Goal: Transaction & Acquisition: Book appointment/travel/reservation

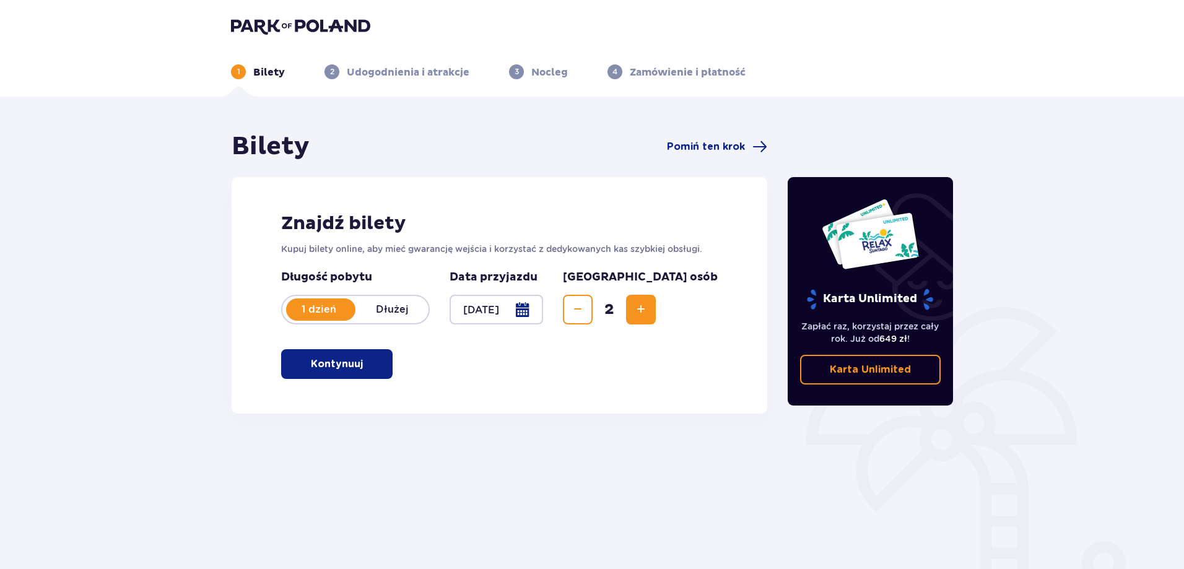
click at [378, 377] on button "Kontynuuj" at bounding box center [337, 364] width 112 height 30
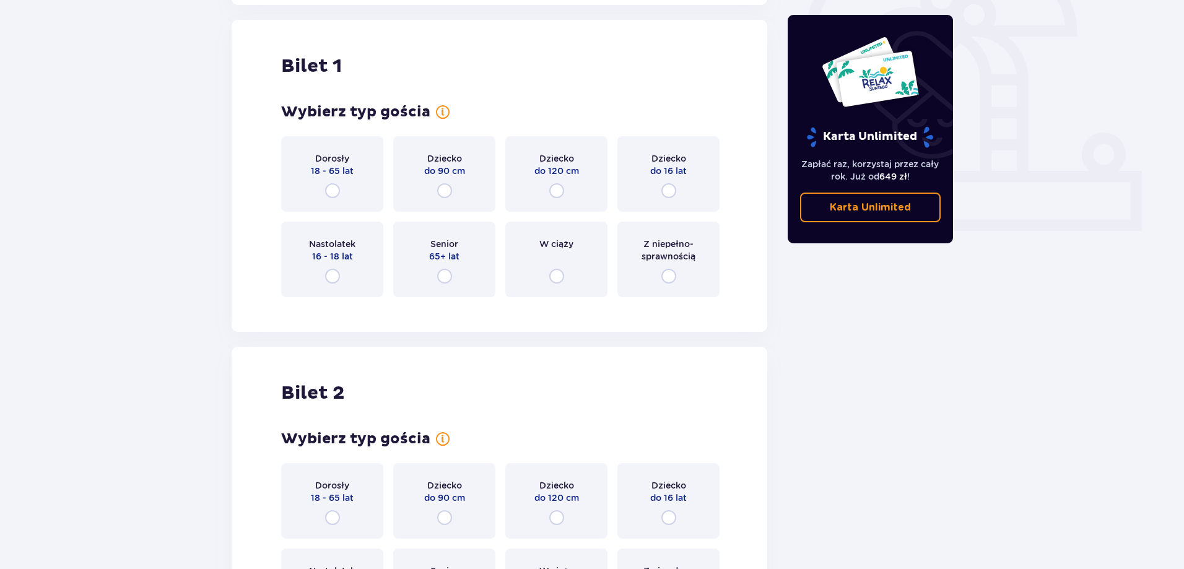
scroll to position [414, 0]
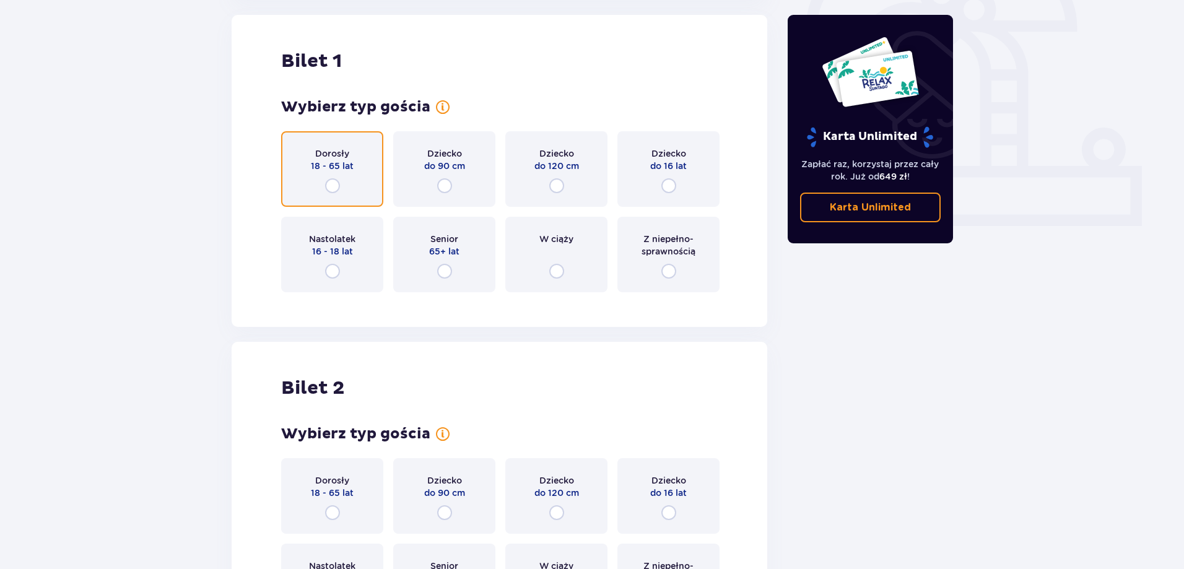
click at [335, 186] on input "radio" at bounding box center [332, 185] width 15 height 15
radio input "true"
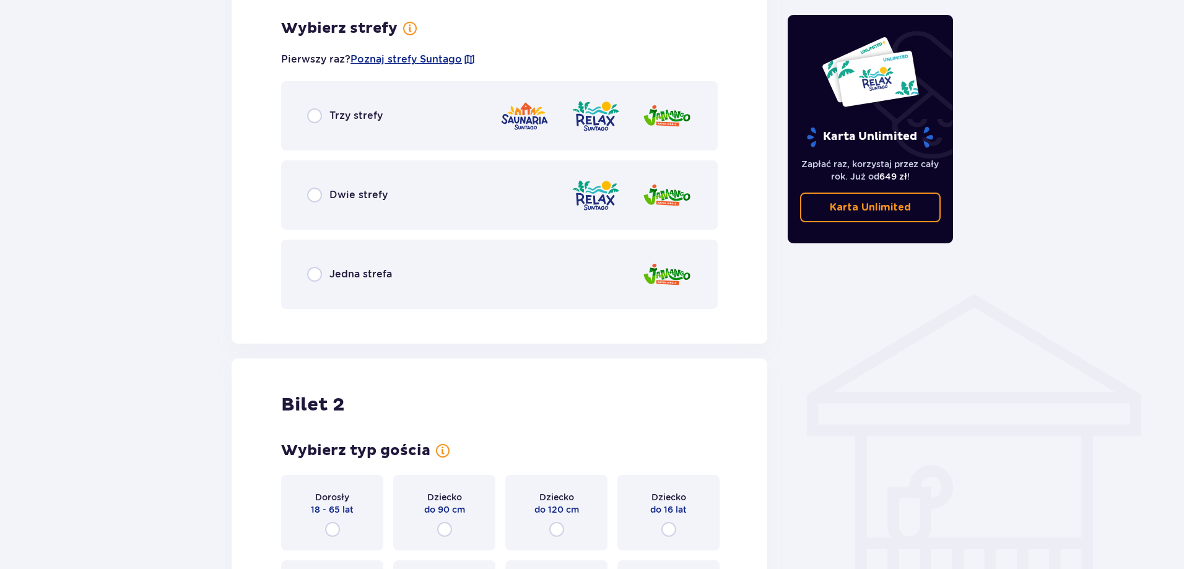
scroll to position [716, 0]
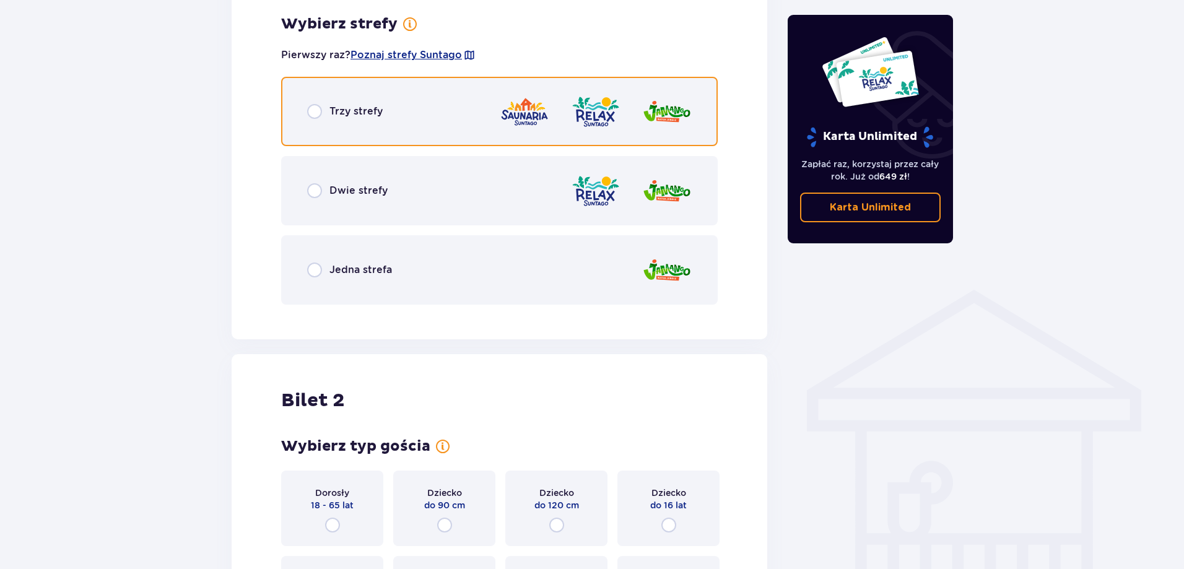
click at [310, 112] on input "radio" at bounding box center [314, 111] width 15 height 15
radio input "true"
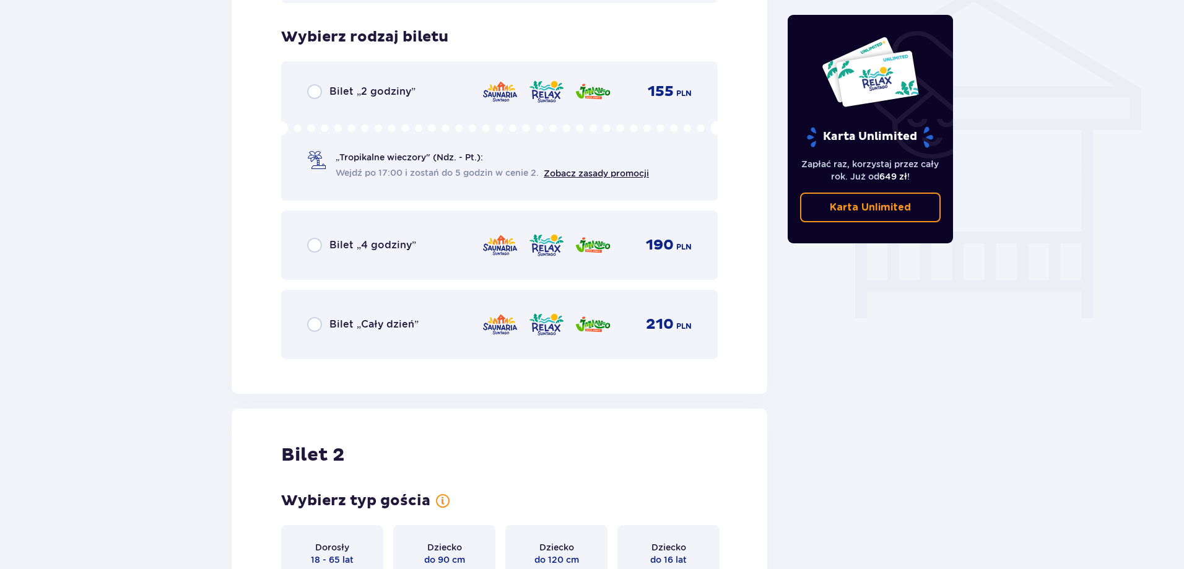
scroll to position [1031, 0]
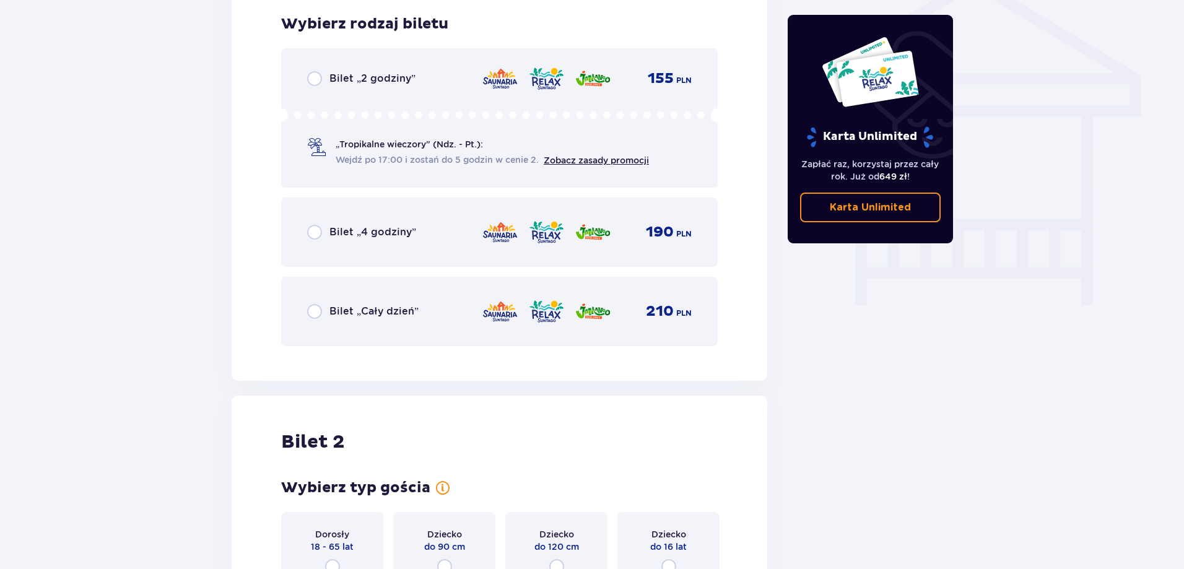
click at [326, 309] on div "Bilet „Cały dzień”" at bounding box center [363, 311] width 112 height 15
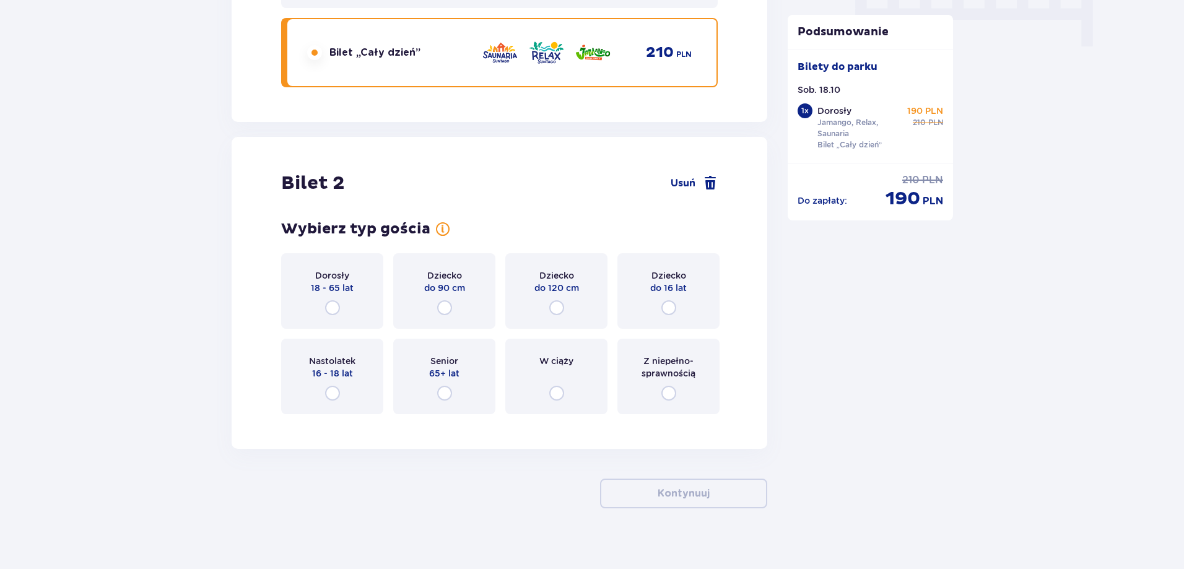
scroll to position [1303, 0]
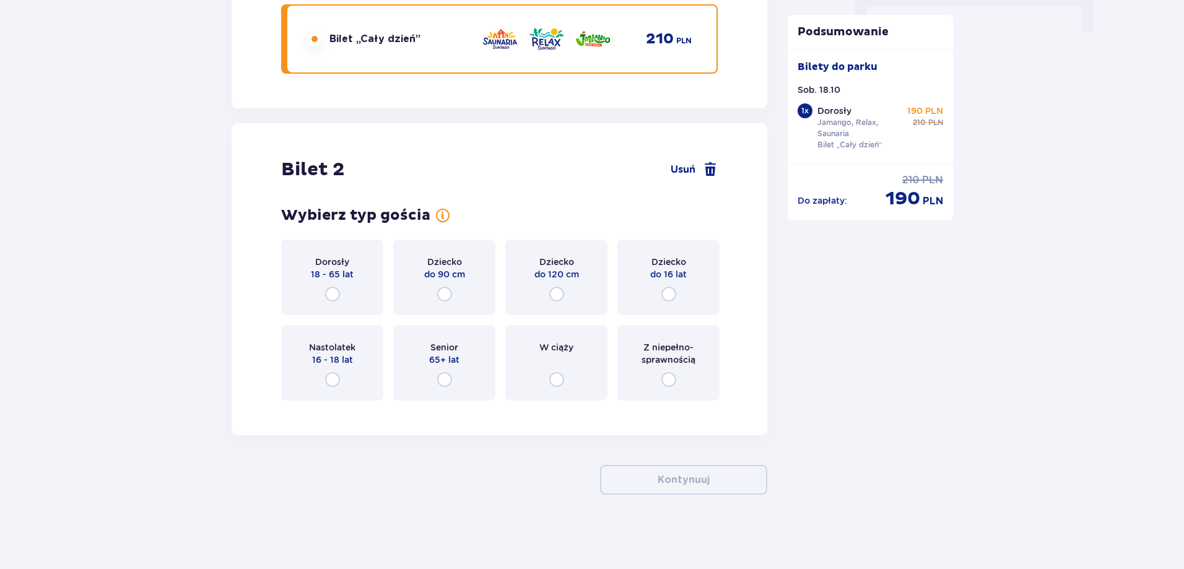
click at [335, 284] on div "Dorosły 18 - 65 lat" at bounding box center [332, 278] width 102 height 76
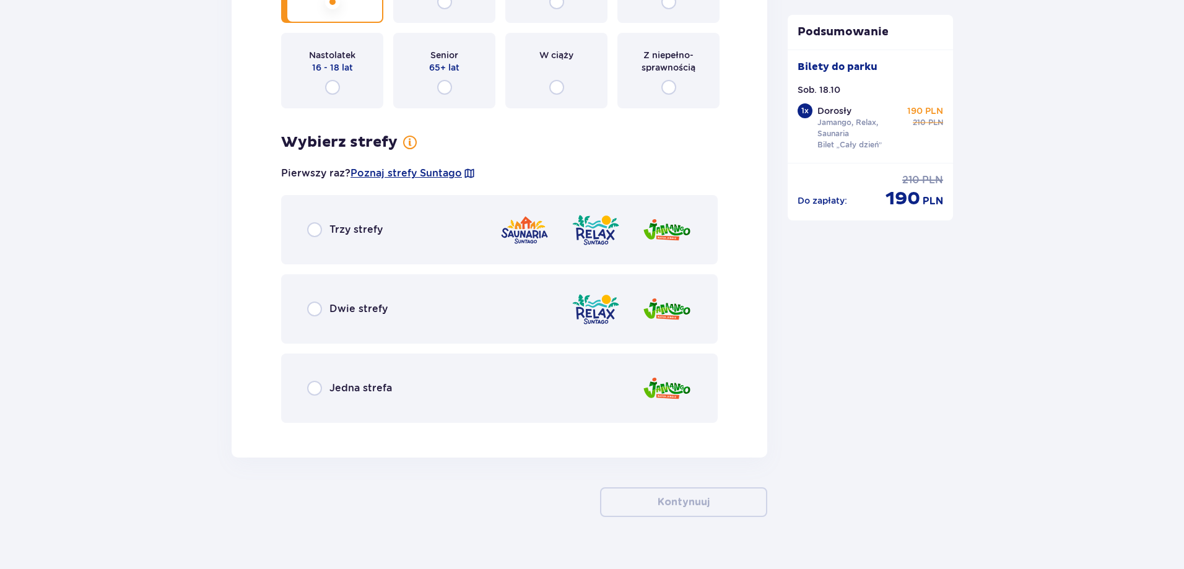
scroll to position [1618, 0]
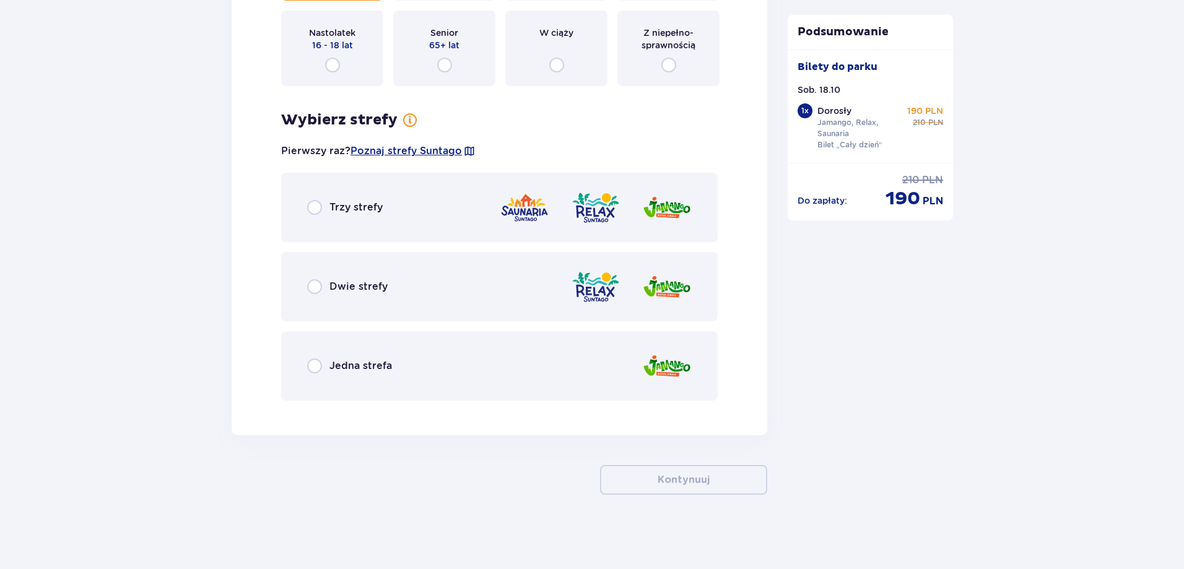
click at [327, 212] on div "Trzy strefy" at bounding box center [345, 207] width 76 height 15
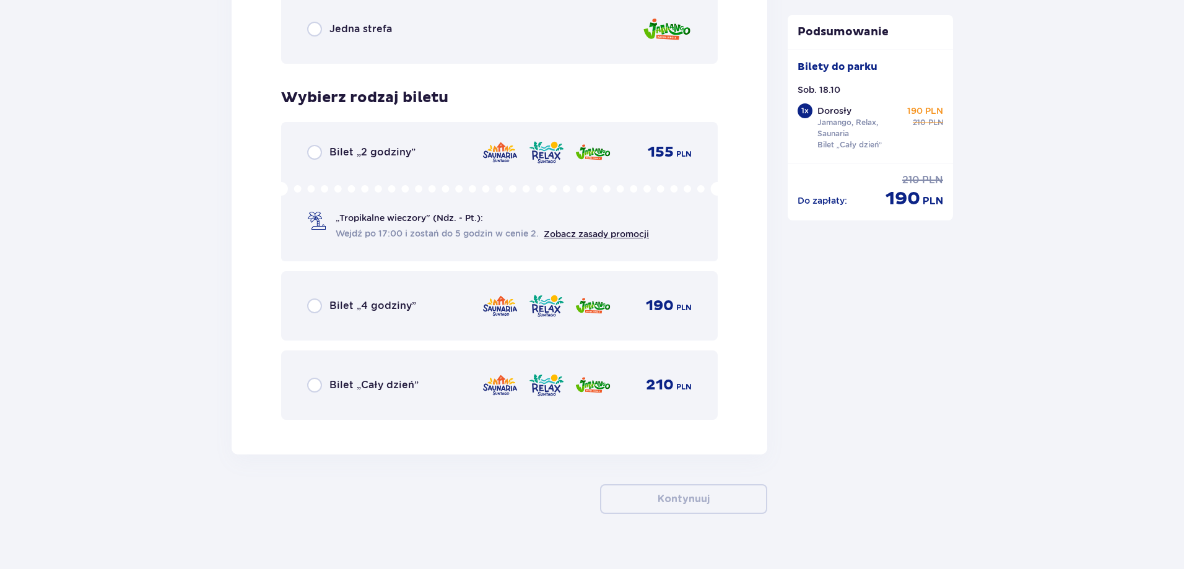
scroll to position [1974, 0]
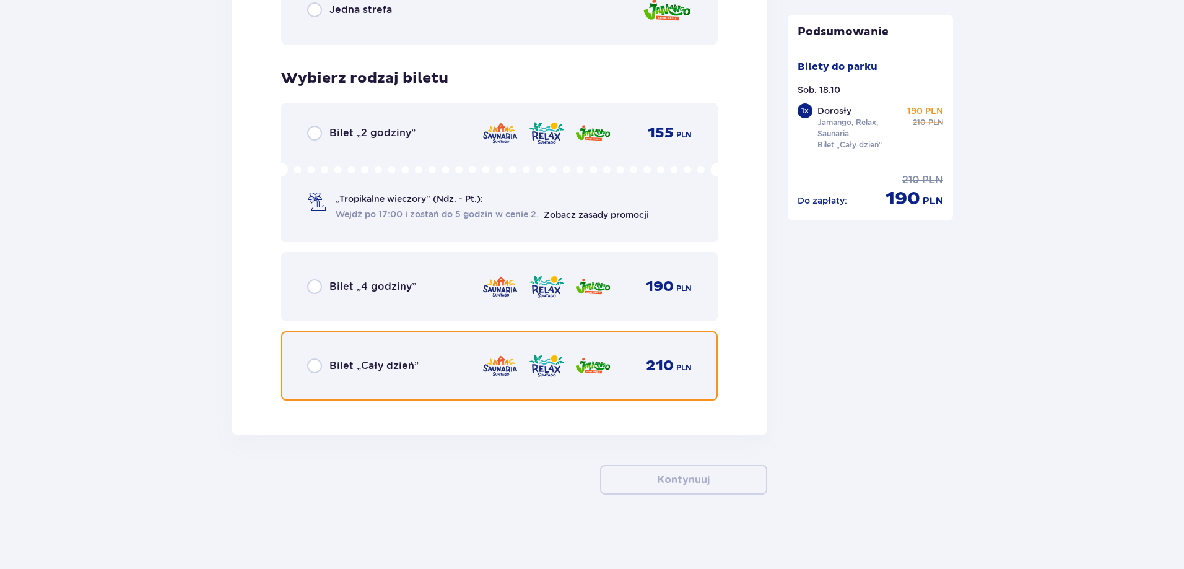
click at [316, 372] on input "radio" at bounding box center [314, 366] width 15 height 15
radio input "true"
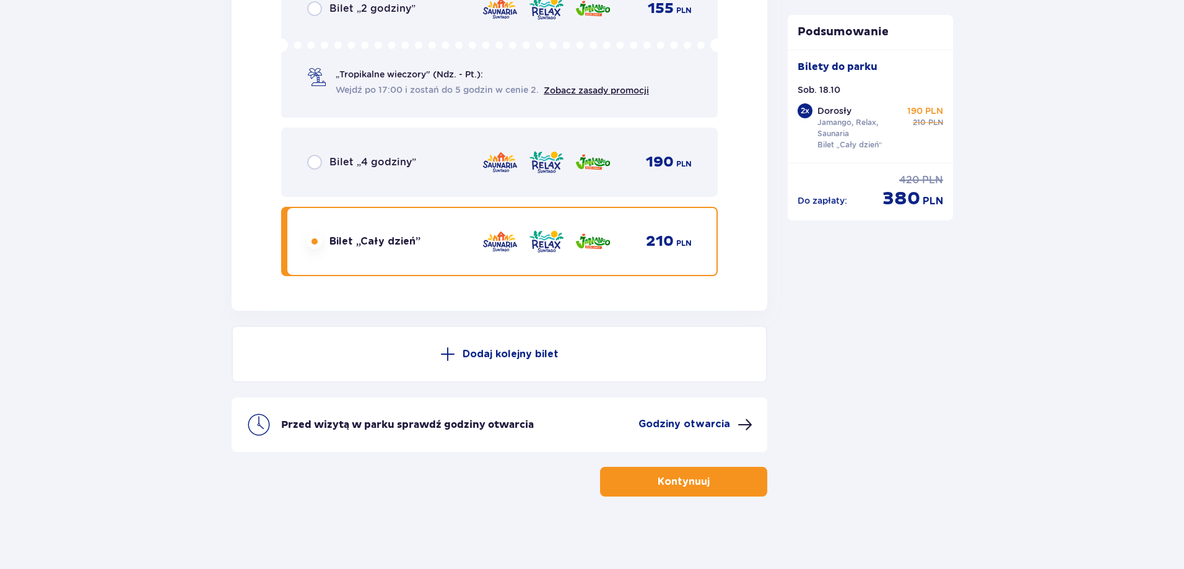
scroll to position [2101, 0]
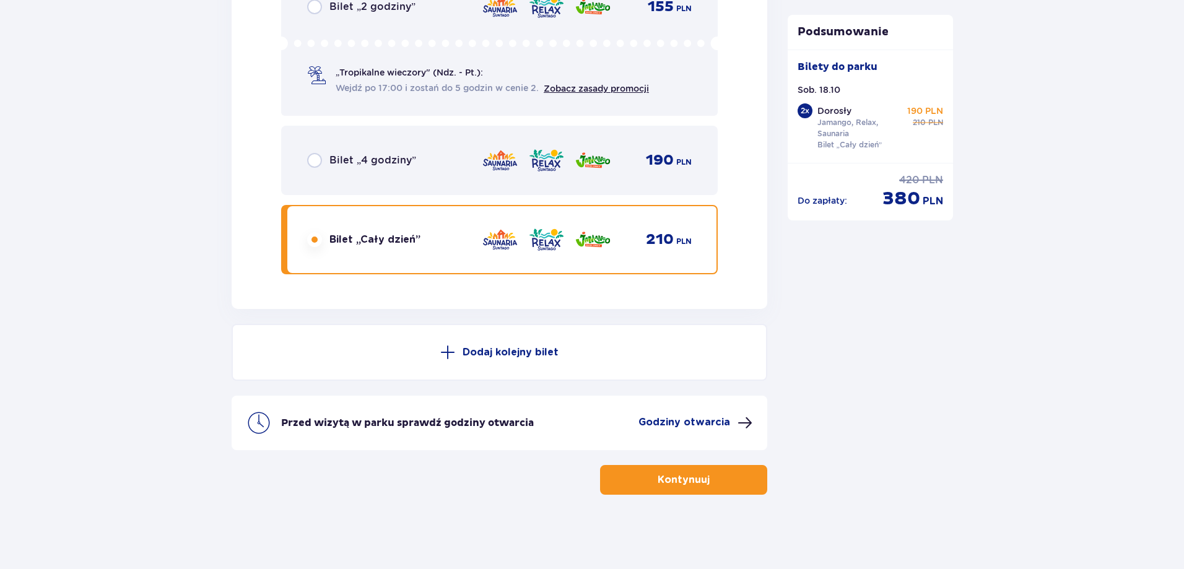
click at [715, 475] on span "button" at bounding box center [712, 480] width 15 height 15
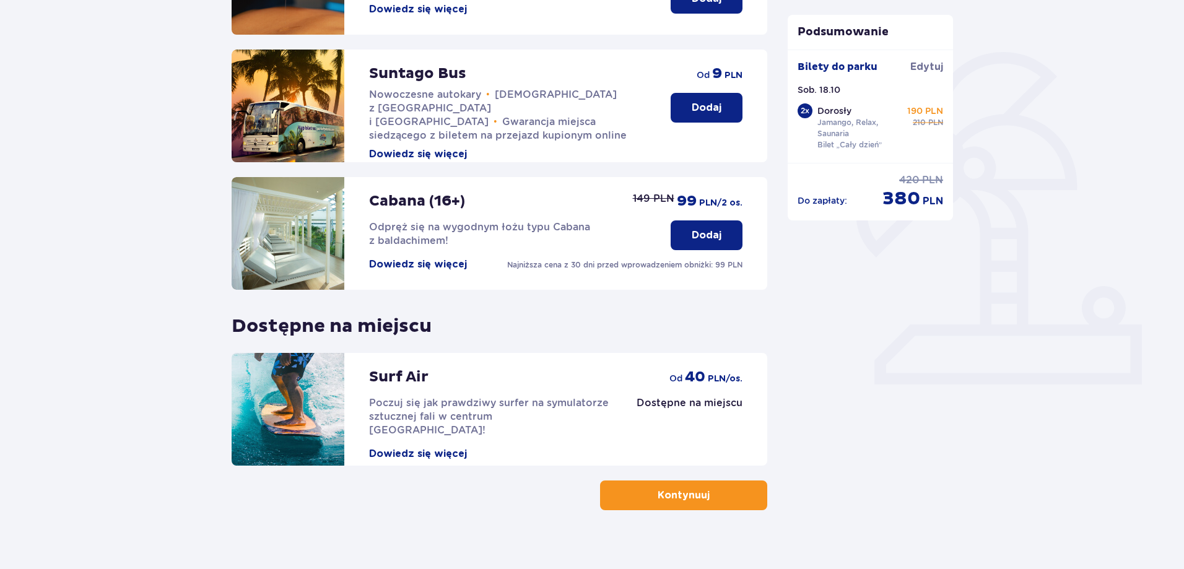
scroll to position [271, 0]
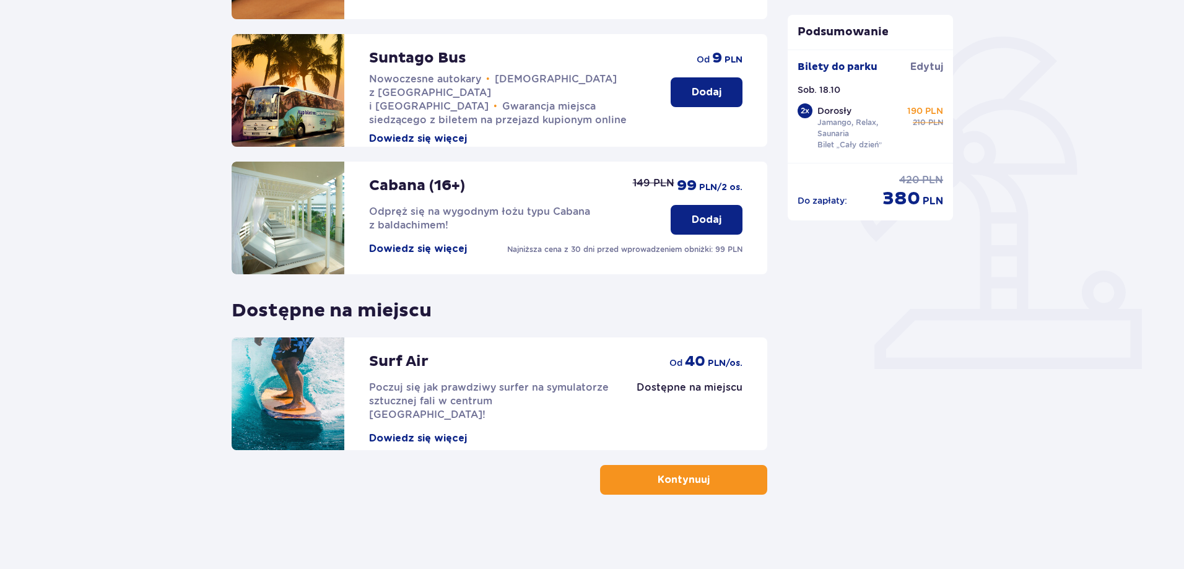
click at [672, 473] on p "Kontynuuj" at bounding box center [684, 480] width 52 height 14
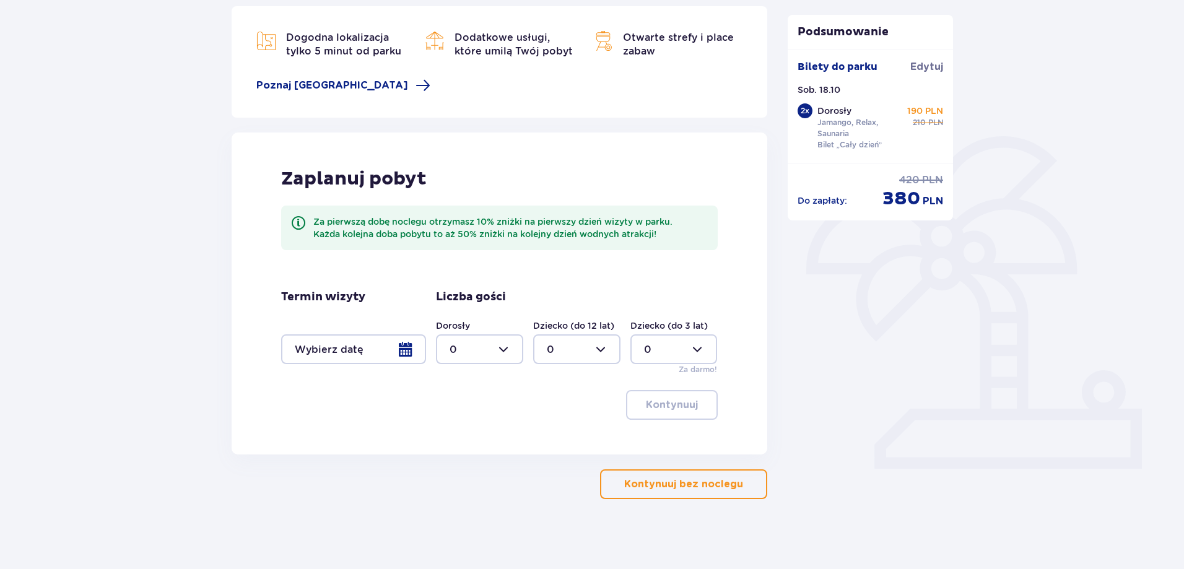
scroll to position [175, 0]
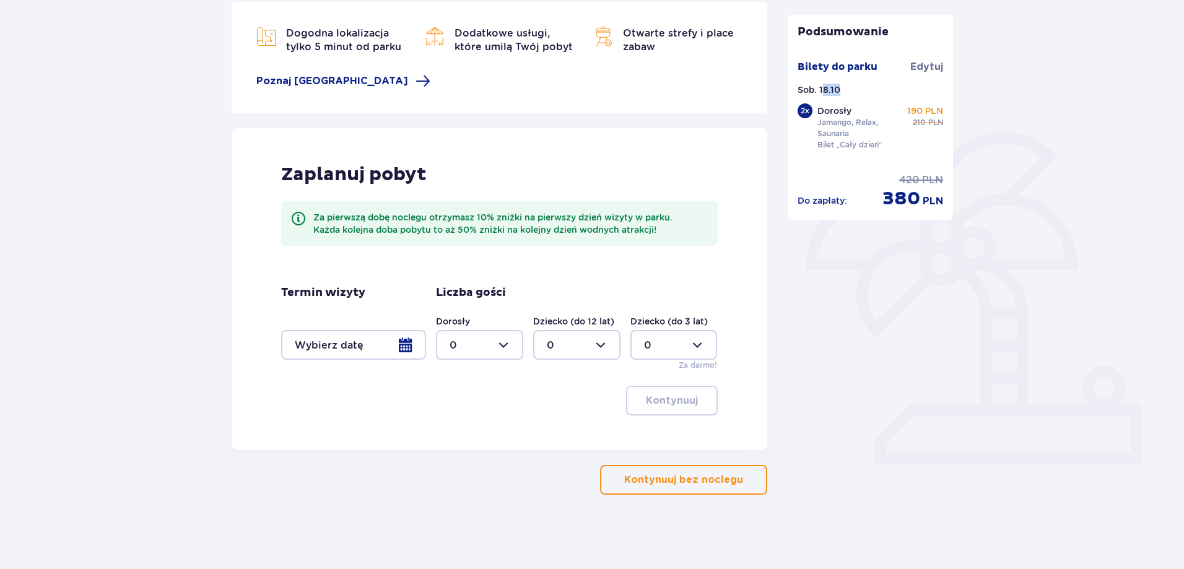
drag, startPoint x: 830, startPoint y: 90, endPoint x: 849, endPoint y: 89, distance: 18.6
click at [849, 89] on div "Sob. 18.10" at bounding box center [871, 90] width 146 height 12
click at [844, 89] on div "Sob. 18.10" at bounding box center [871, 90] width 146 height 12
drag, startPoint x: 830, startPoint y: 89, endPoint x: 805, endPoint y: 90, distance: 24.8
click at [805, 90] on p "Sob. 18.10" at bounding box center [819, 90] width 43 height 12
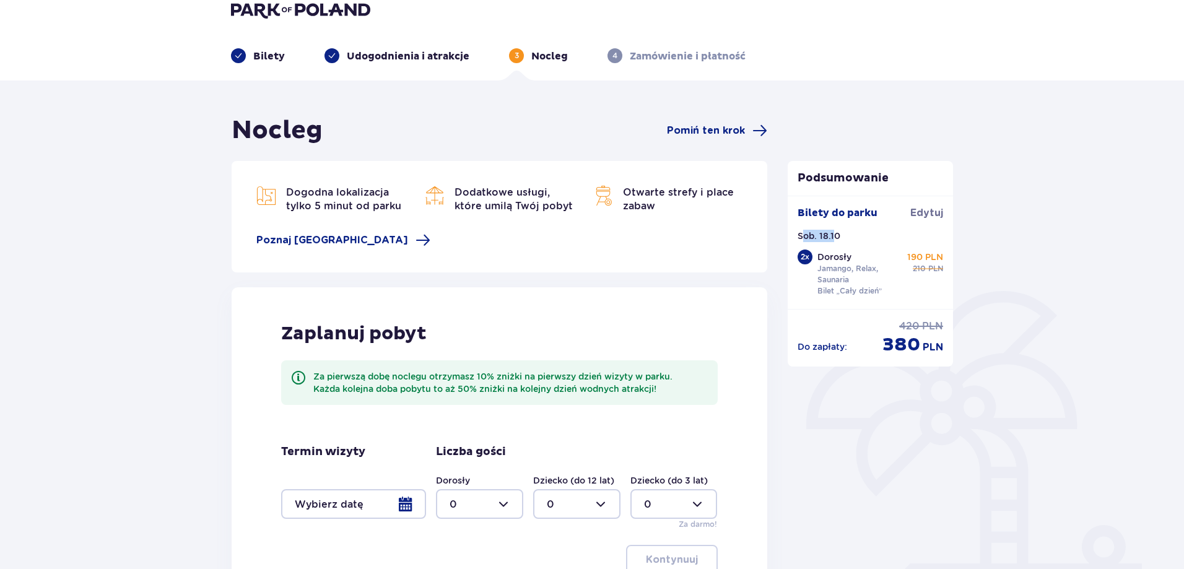
scroll to position [0, 0]
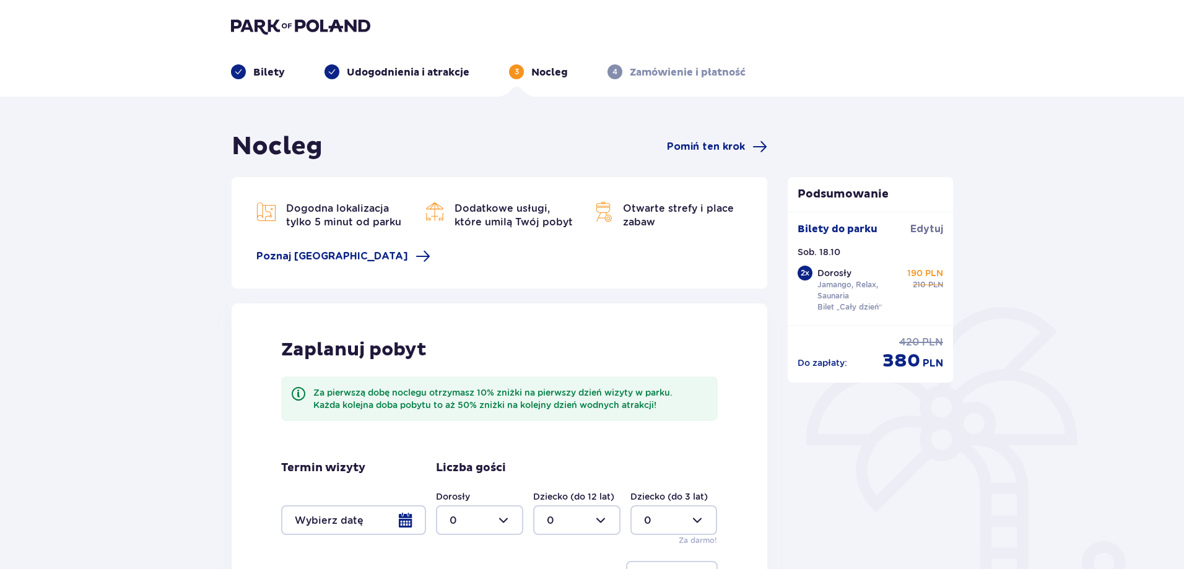
click at [851, 252] on div "Sob. 18.10" at bounding box center [871, 252] width 146 height 12
click at [1134, 266] on div "Nocleg Pomiń ten krok Dogodna lokalizacja tylko 5 minut od parku [GEOGRAPHIC_DA…" at bounding box center [592, 421] width 1184 height 648
drag, startPoint x: 865, startPoint y: 229, endPoint x: 877, endPoint y: 226, distance: 11.4
click at [872, 227] on p "Bilety do parku" at bounding box center [838, 229] width 80 height 14
click at [880, 225] on div "Bilety do [GEOGRAPHIC_DATA]" at bounding box center [871, 234] width 146 height 24
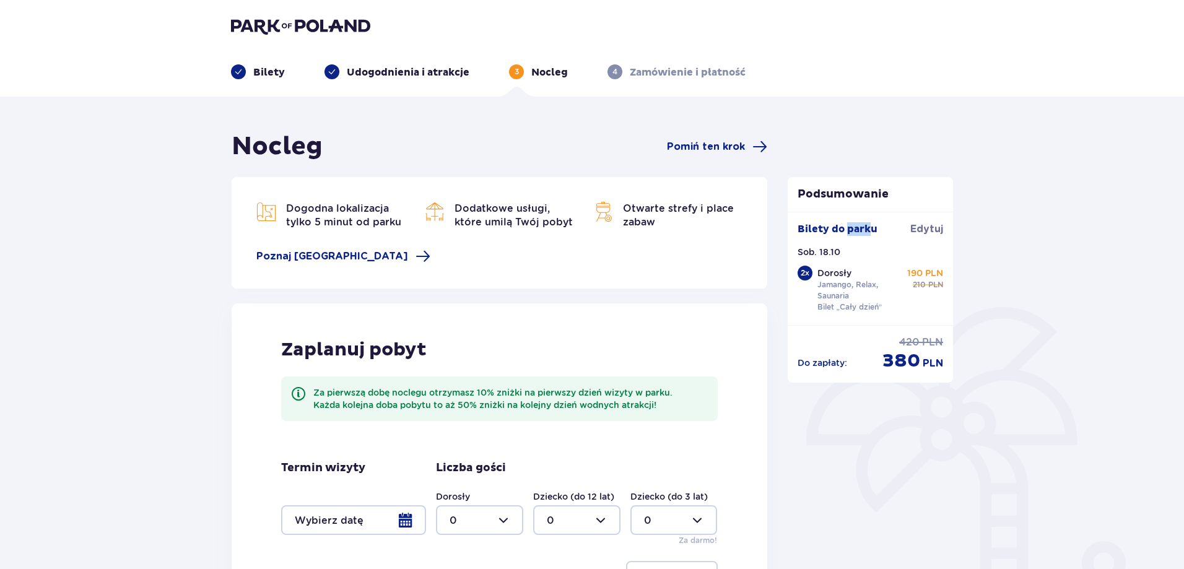
drag, startPoint x: 872, startPoint y: 229, endPoint x: 847, endPoint y: 242, distance: 27.4
click at [847, 242] on div "Bilety do [GEOGRAPHIC_DATA]" at bounding box center [871, 234] width 146 height 24
click at [862, 247] on div "Sob. 18.10" at bounding box center [871, 252] width 146 height 12
